Goal: Information Seeking & Learning: Check status

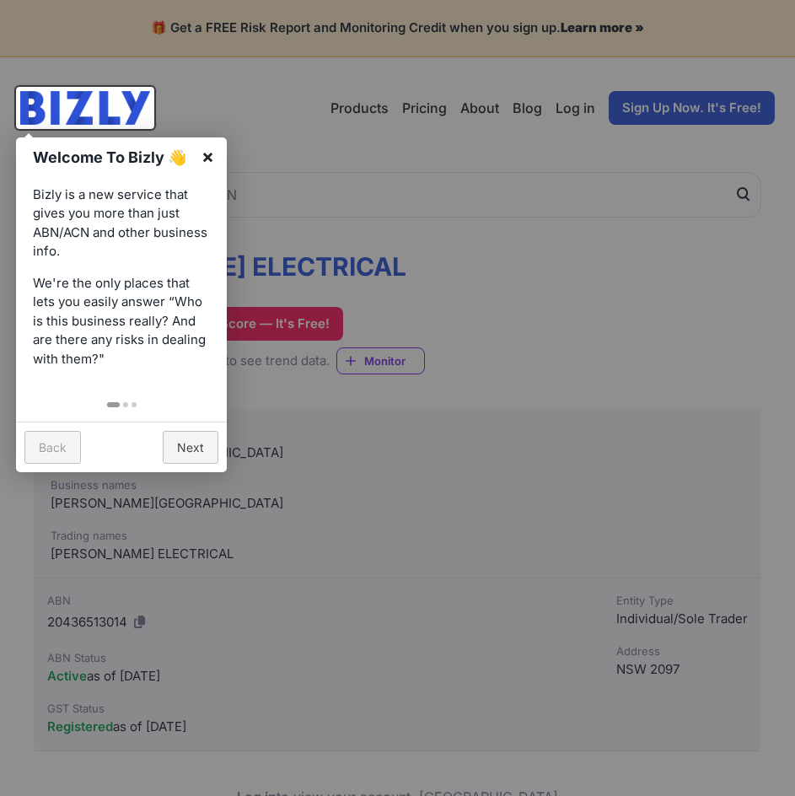
click at [207, 155] on link "×" at bounding box center [208, 156] width 38 height 38
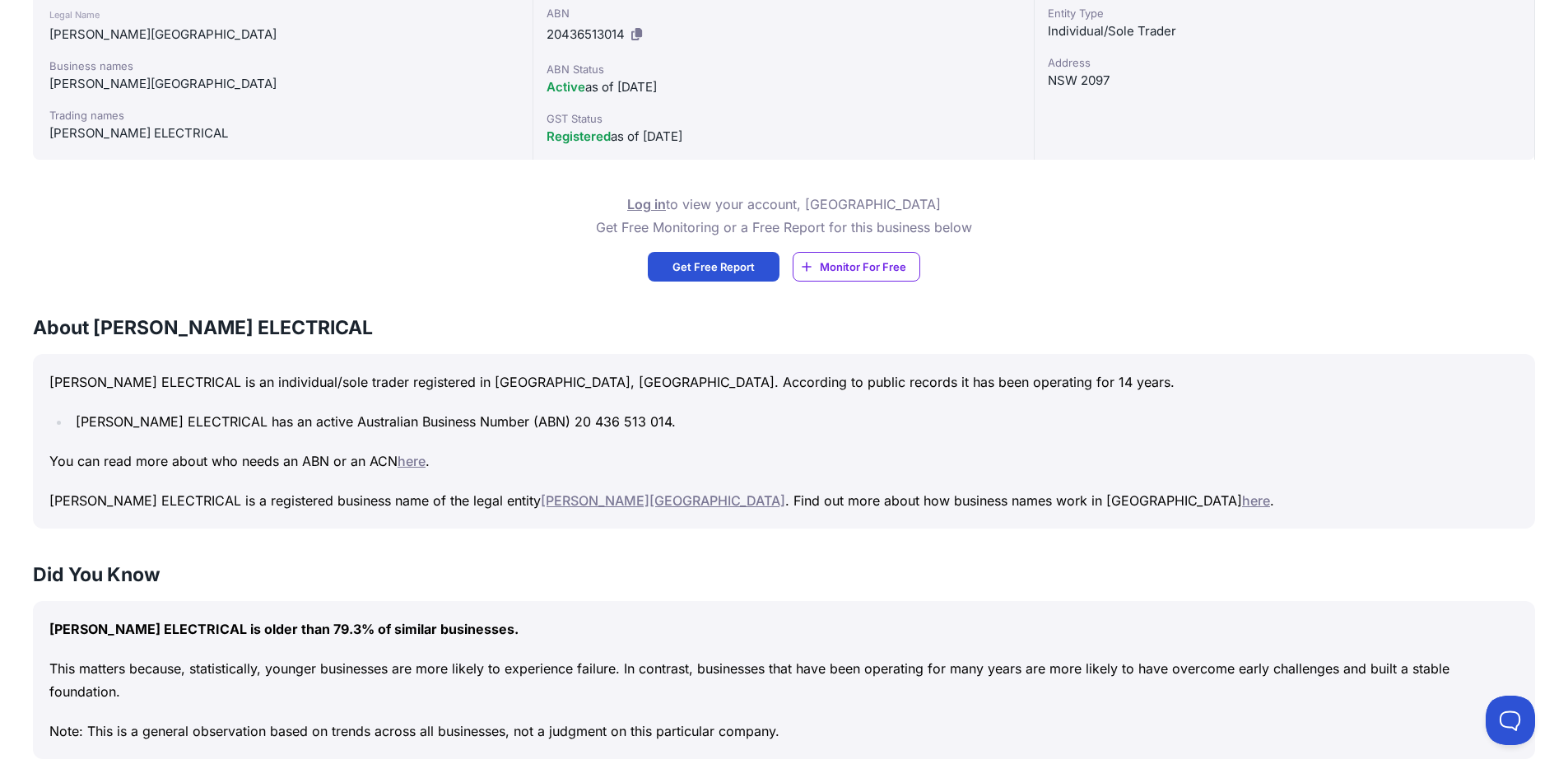
scroll to position [494, 0]
